Goal: Use online tool/utility: Utilize a website feature to perform a specific function

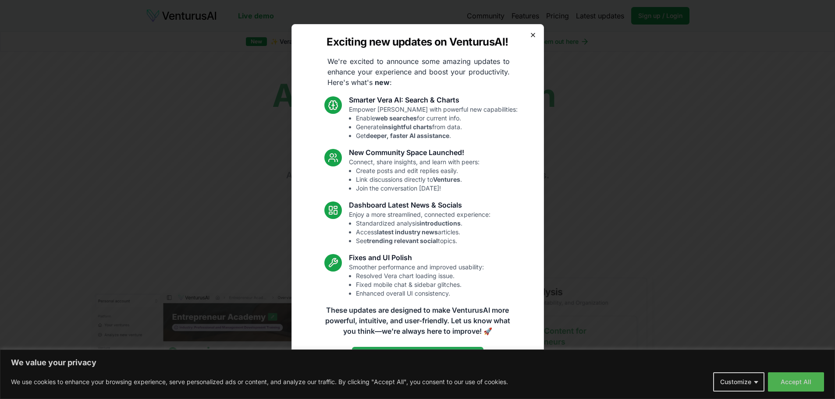
click at [532, 32] on icon "button" at bounding box center [532, 35] width 7 height 7
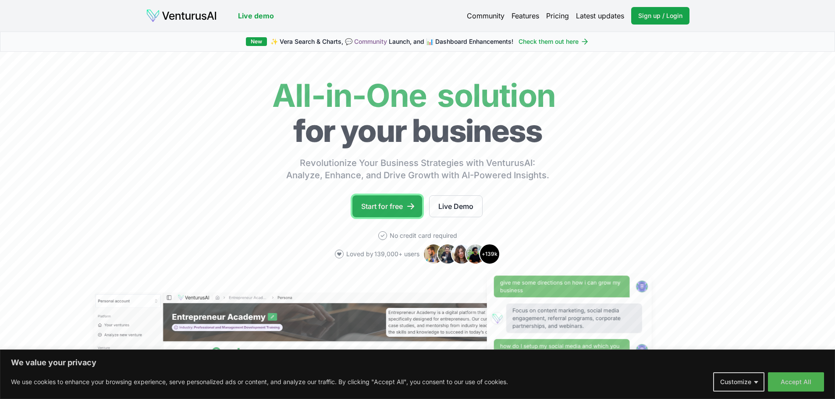
click at [407, 210] on icon at bounding box center [410, 206] width 9 height 9
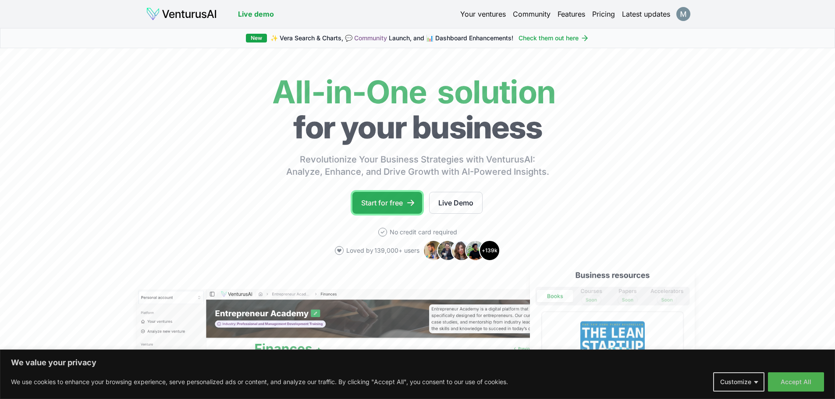
click at [369, 205] on link "Start for free" at bounding box center [387, 203] width 70 height 22
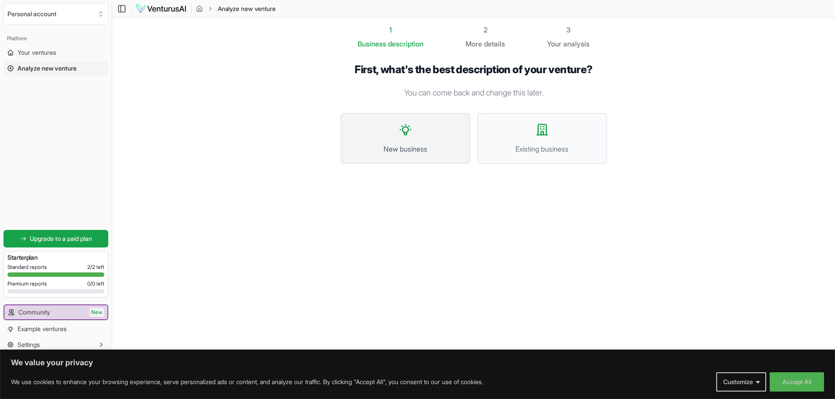
click at [415, 122] on button "New business" at bounding box center [406, 138] width 130 height 51
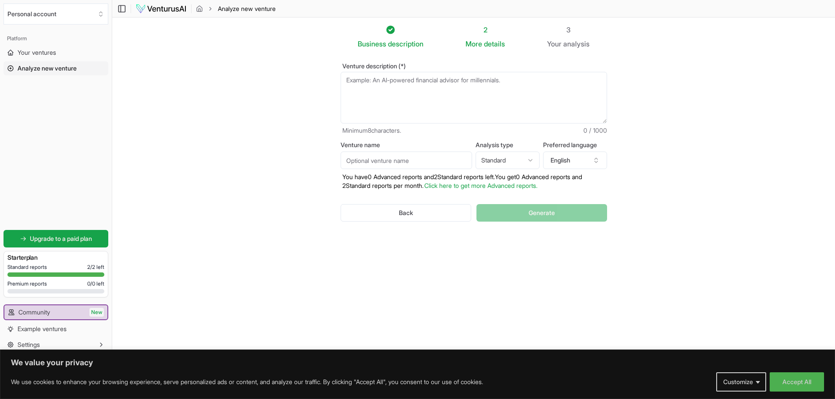
click at [416, 82] on textarea "Venture description (*)" at bounding box center [474, 98] width 266 height 52
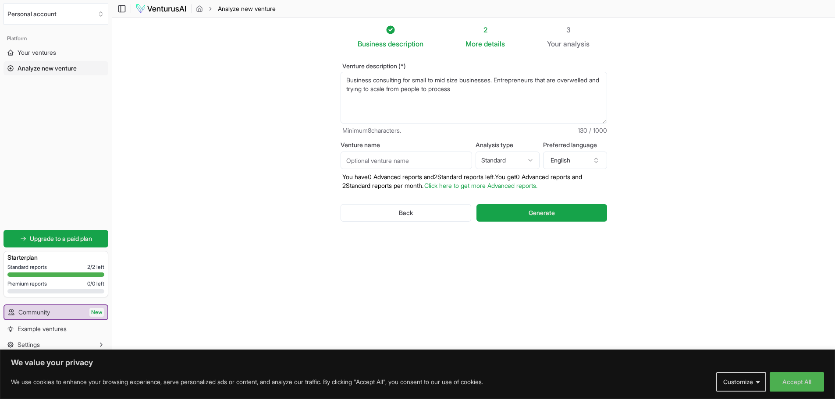
type textarea "Business consulting for small to mid size businesses. Entrepreneurs that are ov…"
click at [453, 159] on input "Venture name" at bounding box center [406, 161] width 131 height 18
type input "[PERSON_NAME] Consulting"
click at [518, 212] on button "Generate" at bounding box center [541, 213] width 130 height 18
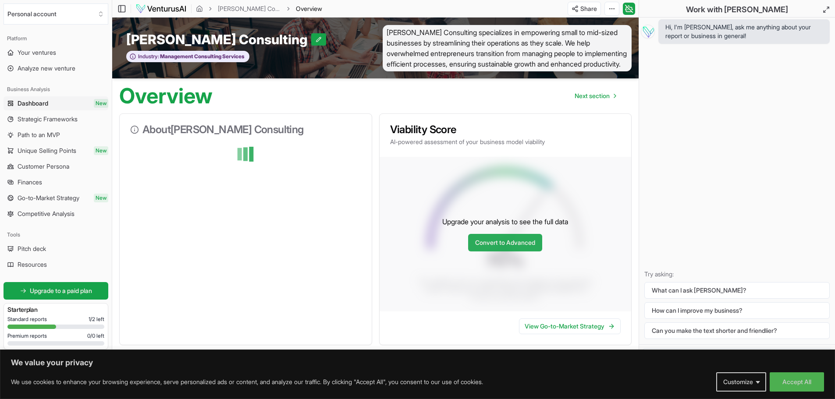
click at [506, 241] on link "Convert to Advanced" at bounding box center [505, 243] width 74 height 18
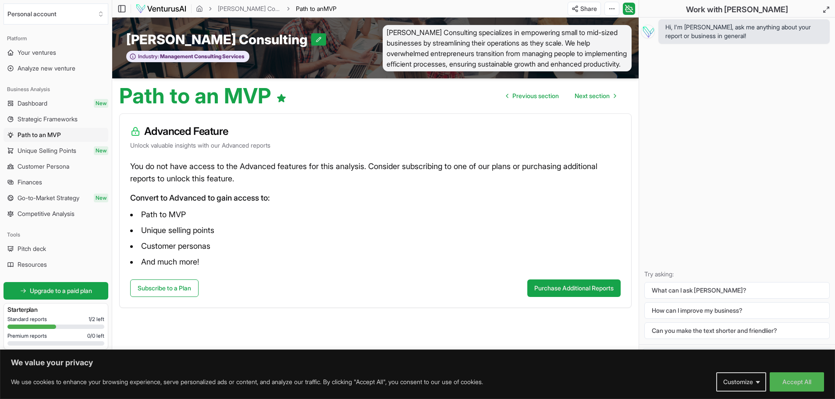
scroll to position [0, 0]
click at [513, 101] on link "Previous section" at bounding box center [532, 96] width 67 height 18
